Goal: Information Seeking & Learning: Check status

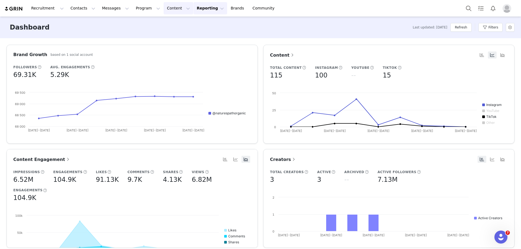
click at [164, 7] on button "Content Content" at bounding box center [179, 8] width 30 height 12
click at [134, 6] on button "Program Program" at bounding box center [147, 8] width 31 height 12
click at [146, 21] on link "Activations" at bounding box center [140, 24] width 43 height 10
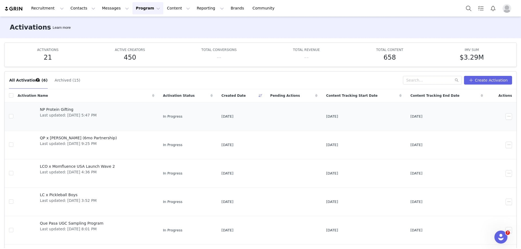
click at [63, 109] on span "NP Protein Gifting" at bounding box center [68, 110] width 57 height 6
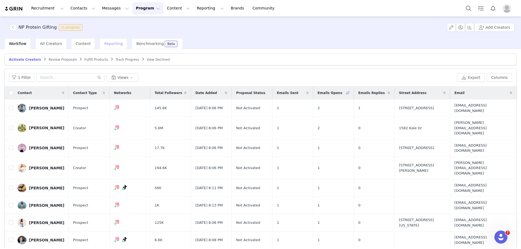
click at [109, 38] on div "Reporting" at bounding box center [114, 43] width 28 height 11
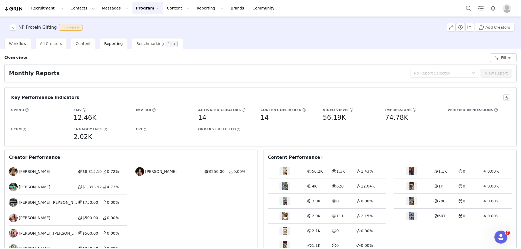
click at [49, 156] on span "Creator Performance" at bounding box center [36, 157] width 55 height 7
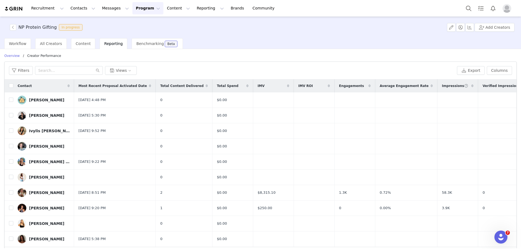
click at [206, 85] on icon at bounding box center [207, 85] width 2 height 3
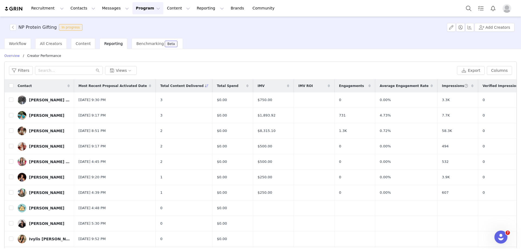
click at [104, 45] on span "Reporting" at bounding box center [113, 44] width 18 height 4
click at [14, 56] on p "Overview" at bounding box center [11, 55] width 15 height 5
